Goal: Transaction & Acquisition: Book appointment/travel/reservation

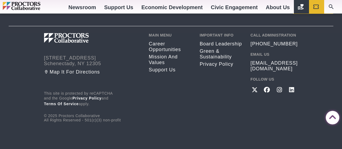
scroll to position [689, 0]
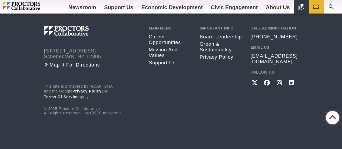
click at [63, 32] on img at bounding box center [80, 31] width 73 height 10
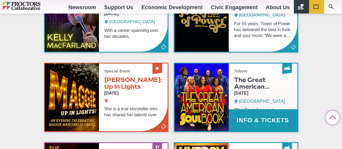
scroll to position [297, 0]
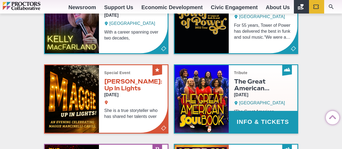
click at [207, 82] on link "Info & Tickets" at bounding box center [235, 99] width 123 height 68
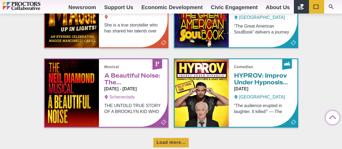
scroll to position [383, 0]
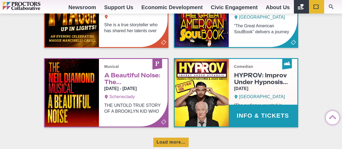
click at [255, 82] on link "Info & Tickets" at bounding box center [235, 93] width 123 height 68
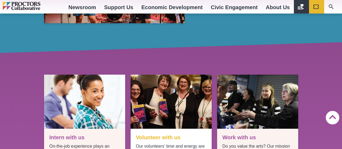
scroll to position [607, 0]
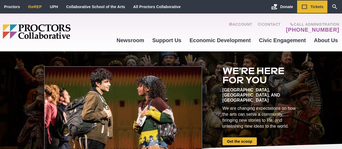
click at [31, 6] on link "theREP" at bounding box center [35, 7] width 14 height 4
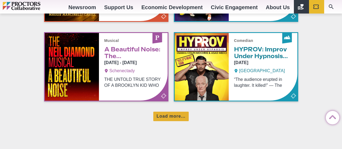
scroll to position [432, 0]
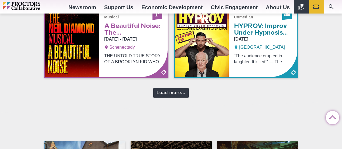
click at [173, 90] on div "Load more..." at bounding box center [170, 92] width 35 height 9
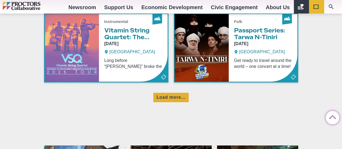
scroll to position [675, 0]
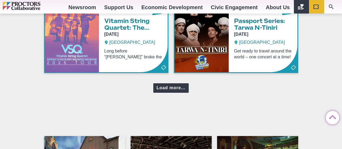
click at [179, 89] on div "Load more..." at bounding box center [170, 87] width 35 height 9
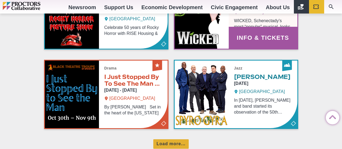
scroll to position [864, 0]
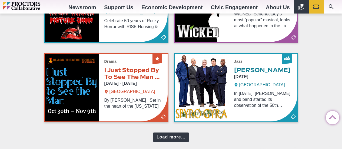
click at [179, 137] on div "Load more..." at bounding box center [170, 136] width 35 height 9
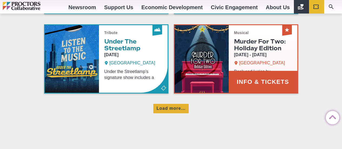
scroll to position [1134, 0]
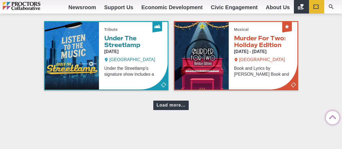
click at [178, 107] on div "Load more..." at bounding box center [170, 104] width 35 height 9
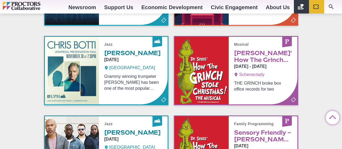
scroll to position [1188, 0]
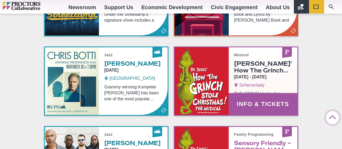
click at [242, 67] on link "Info & Tickets" at bounding box center [235, 81] width 123 height 68
